Goal: Task Accomplishment & Management: Complete application form

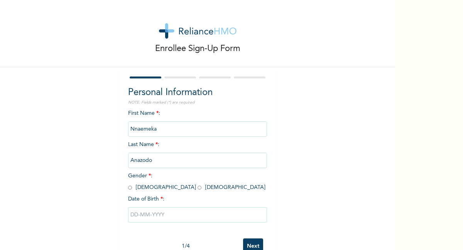
scroll to position [16, 0]
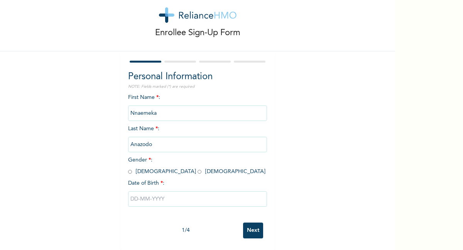
click at [164, 198] on input "text" at bounding box center [197, 198] width 139 height 15
select select "8"
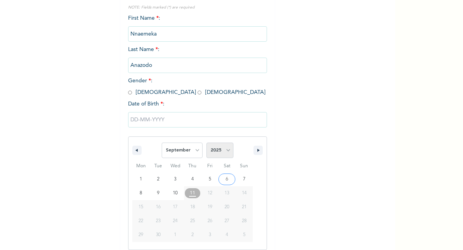
click at [228, 150] on select "2025 2024 2023 2022 2021 2020 2019 2018 2017 2016 2015 2014 2013 2012 2011 2010…" at bounding box center [219, 149] width 27 height 15
select select "1994"
click at [194, 153] on select "January February March April May June July August September October November De…" at bounding box center [182, 149] width 41 height 15
select select "9"
type input "[DATE]"
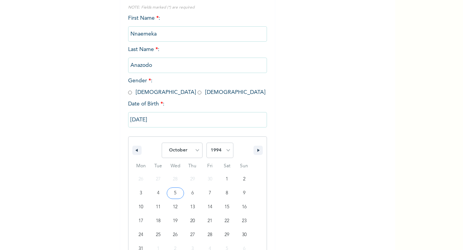
scroll to position [16, 0]
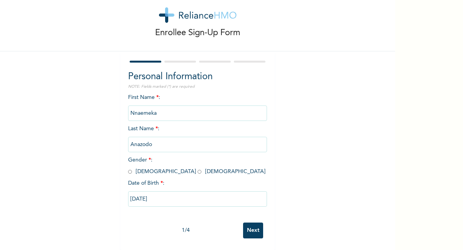
click at [130, 172] on input "radio" at bounding box center [130, 171] width 4 height 7
radio input "true"
click at [255, 224] on input "Next" at bounding box center [253, 230] width 20 height 16
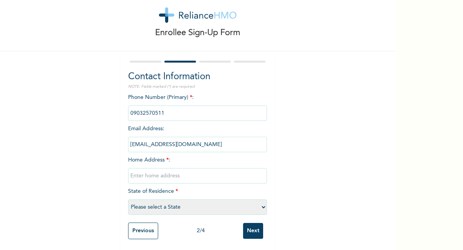
click at [171, 173] on input "text" at bounding box center [197, 175] width 139 height 15
type input "50 owodunni street iwaya"
click at [192, 206] on select "Please select a State [PERSON_NAME] (FCT) [PERSON_NAME] Ibom [GEOGRAPHIC_DATA] …" at bounding box center [197, 206] width 139 height 15
select select "25"
click at [248, 233] on input "Next" at bounding box center [253, 231] width 20 height 16
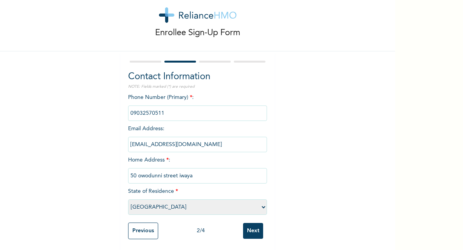
scroll to position [0, 0]
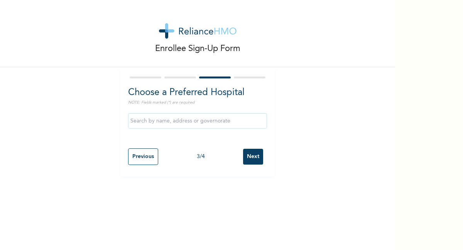
click at [196, 124] on input "text" at bounding box center [197, 120] width 139 height 15
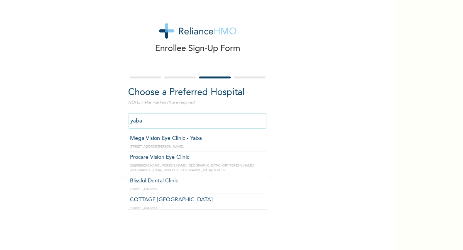
click at [217, 123] on input "yaba" at bounding box center [197, 120] width 139 height 15
type input "y"
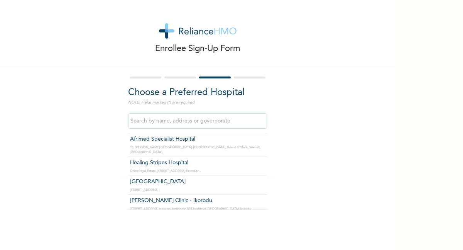
scroll to position [20, 0]
click at [168, 117] on input "text" at bounding box center [197, 120] width 139 height 15
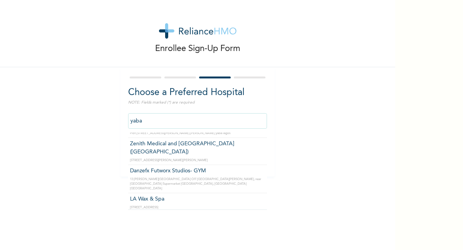
scroll to position [239, 0]
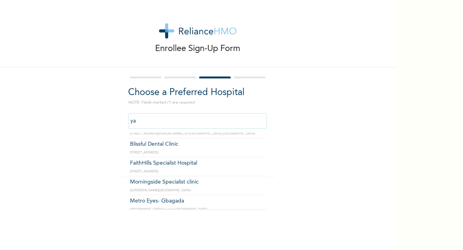
type input "y"
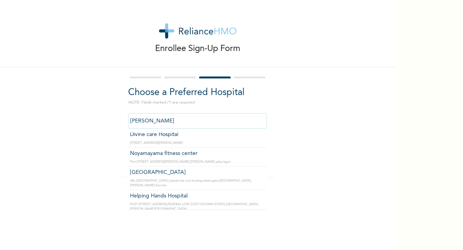
scroll to position [121, 0]
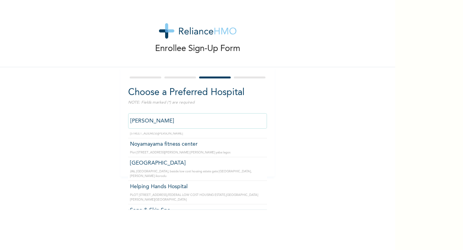
type input "[PERSON_NAME]"
